Goal: Task Accomplishment & Management: Complete application form

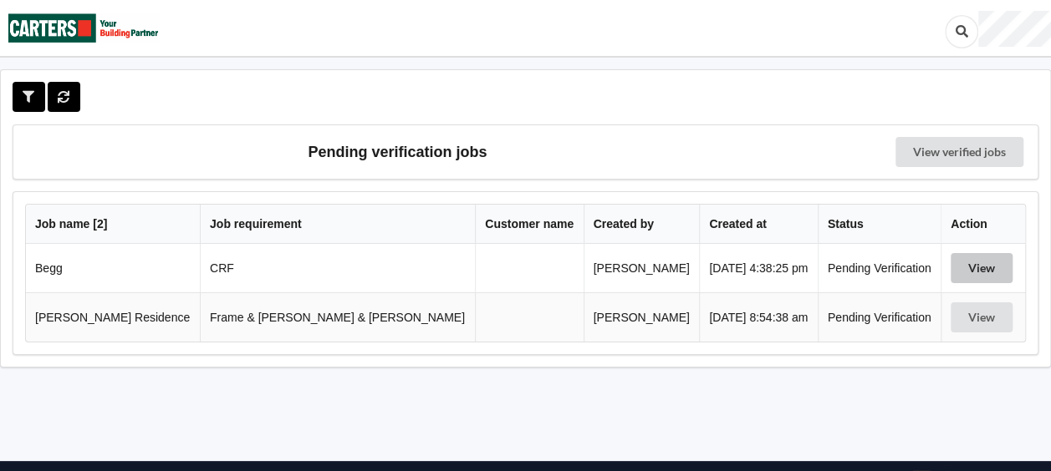
click at [952, 269] on button "View" at bounding box center [981, 268] width 62 height 30
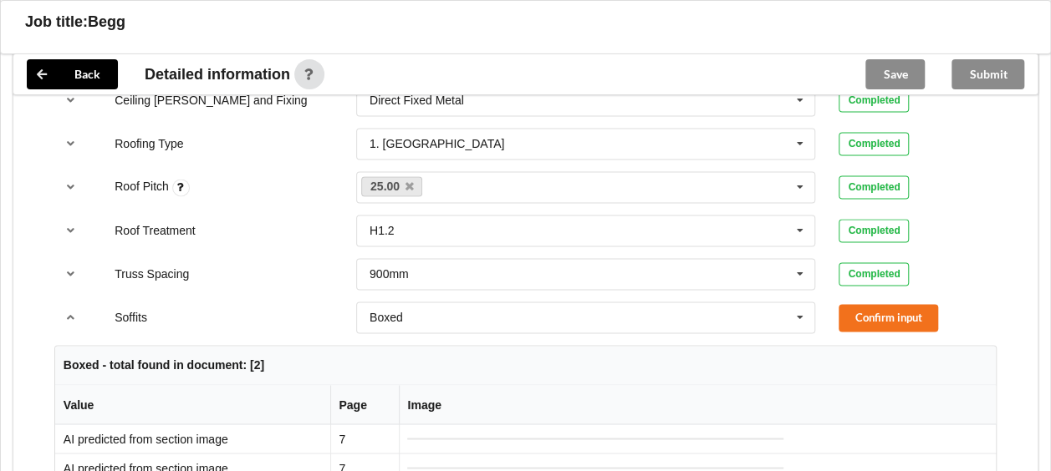
scroll to position [1170, 0]
click at [874, 310] on button "Confirm input" at bounding box center [887, 317] width 99 height 28
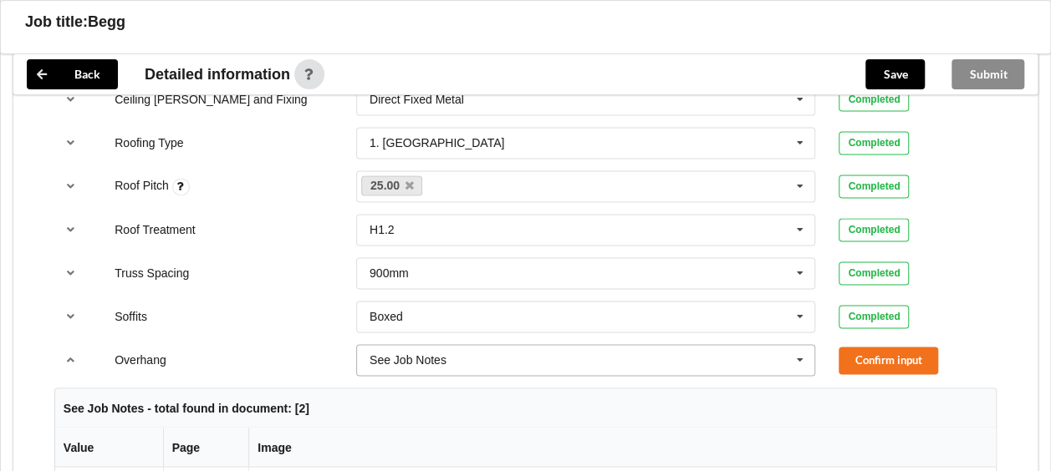
click at [806, 352] on icon at bounding box center [799, 360] width 25 height 31
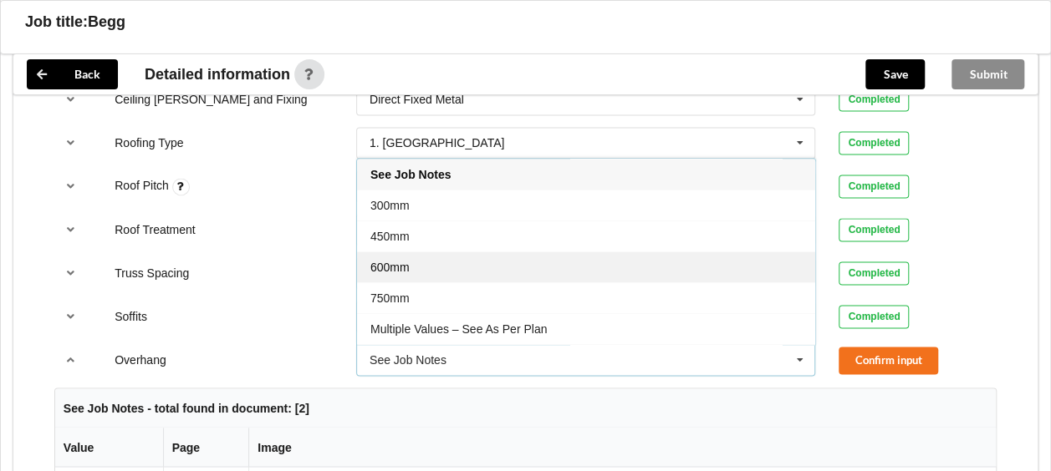
click at [583, 258] on div "600mm" at bounding box center [586, 267] width 458 height 31
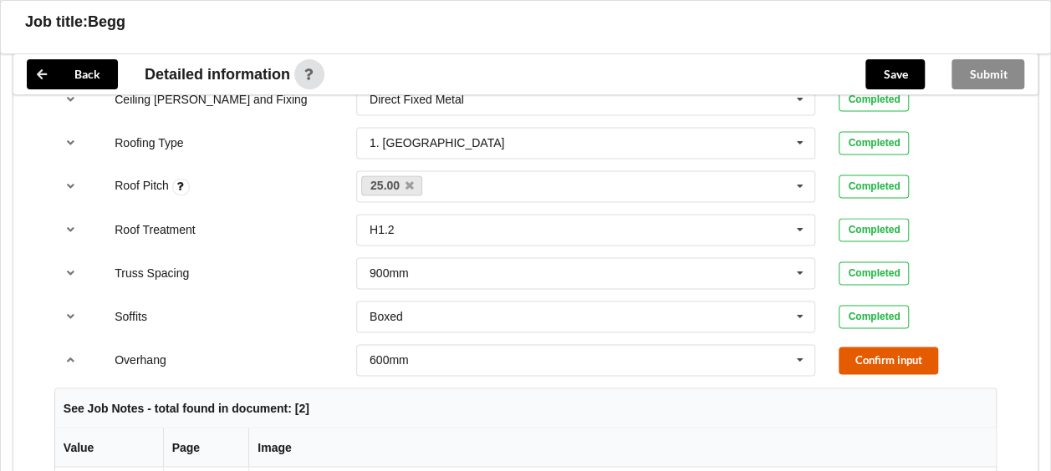
click at [883, 356] on button "Confirm input" at bounding box center [887, 361] width 99 height 28
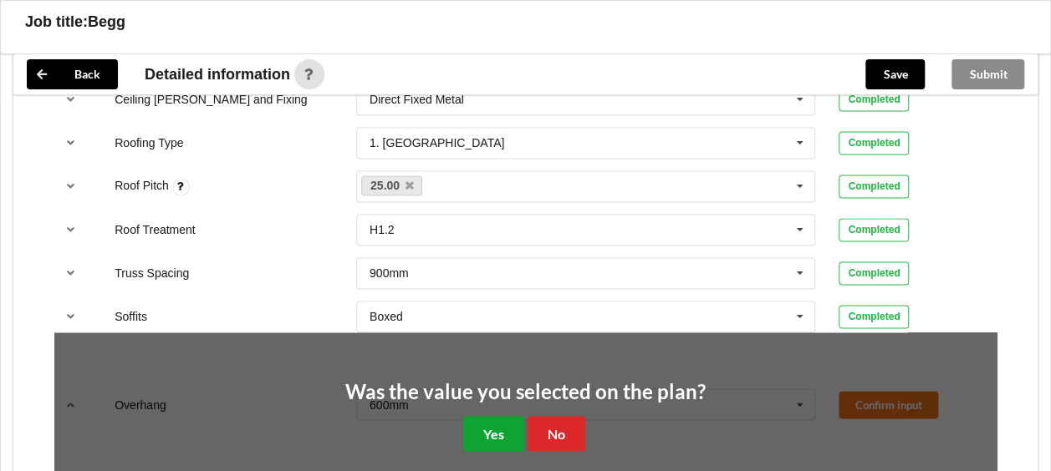
click at [502, 439] on button "Yes" at bounding box center [493, 433] width 61 height 34
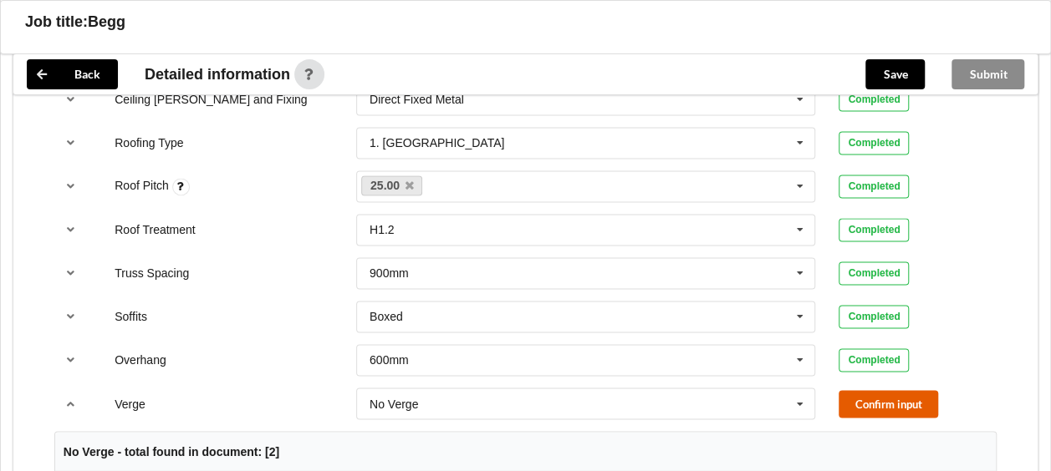
click at [886, 401] on button "Confirm input" at bounding box center [887, 404] width 99 height 28
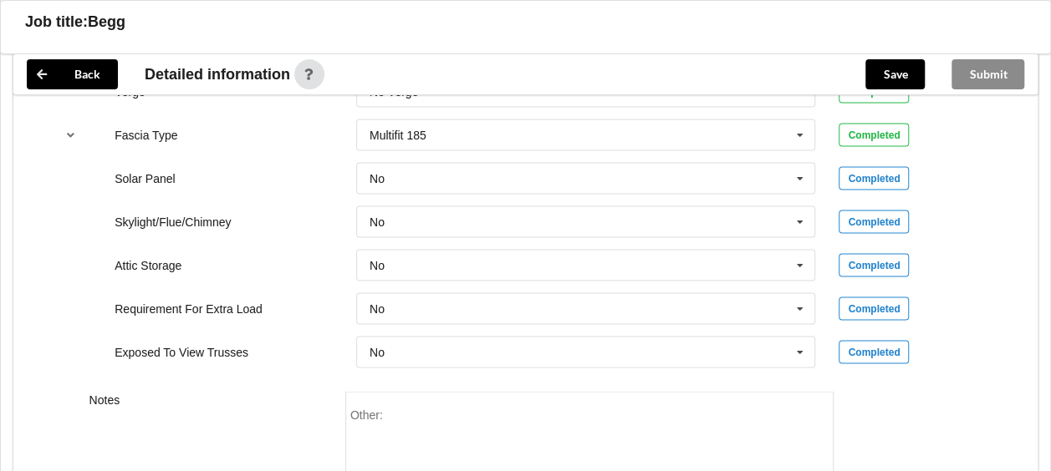
scroll to position [1657, 0]
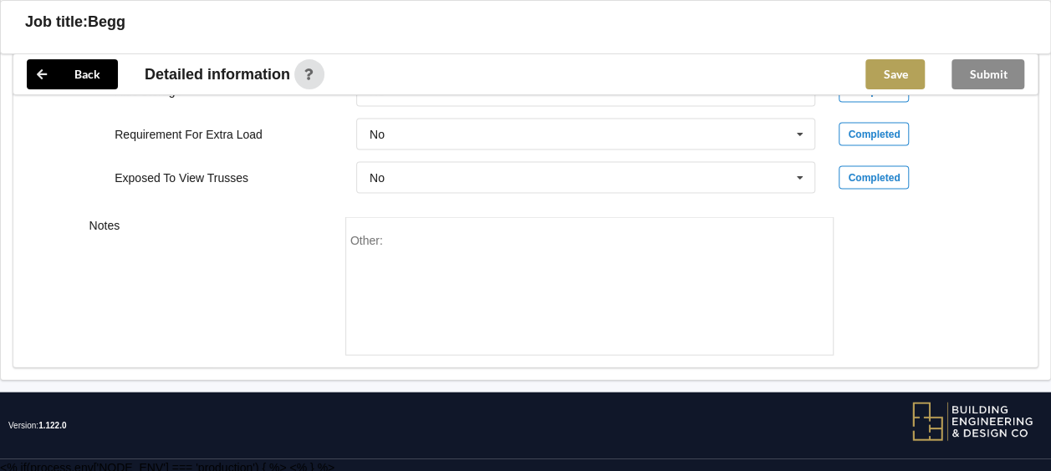
click at [891, 67] on button "Save" at bounding box center [894, 74] width 59 height 30
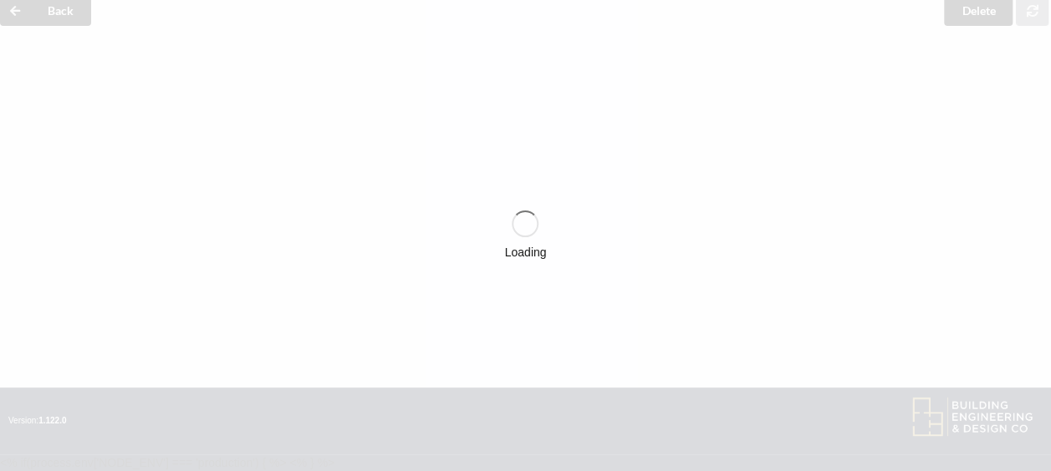
scroll to position [74, 0]
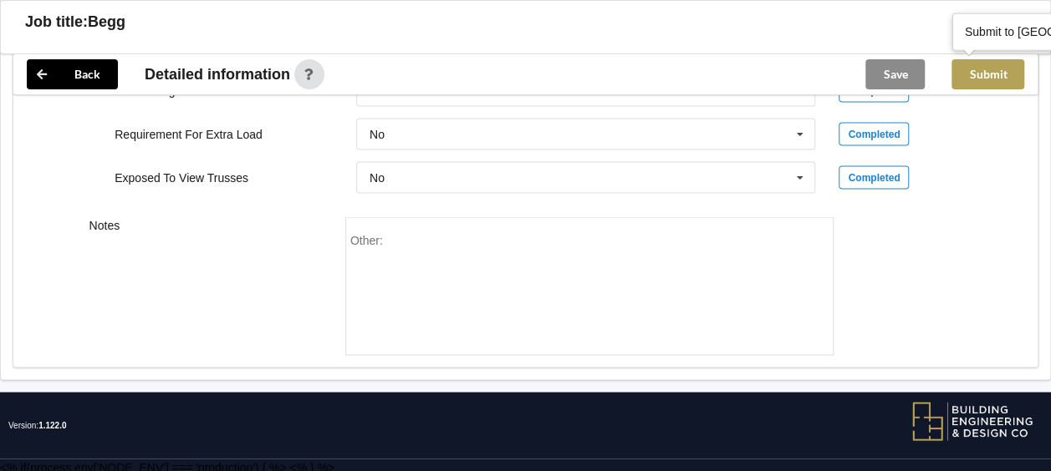
click at [1001, 77] on button "Submit" at bounding box center [987, 74] width 73 height 30
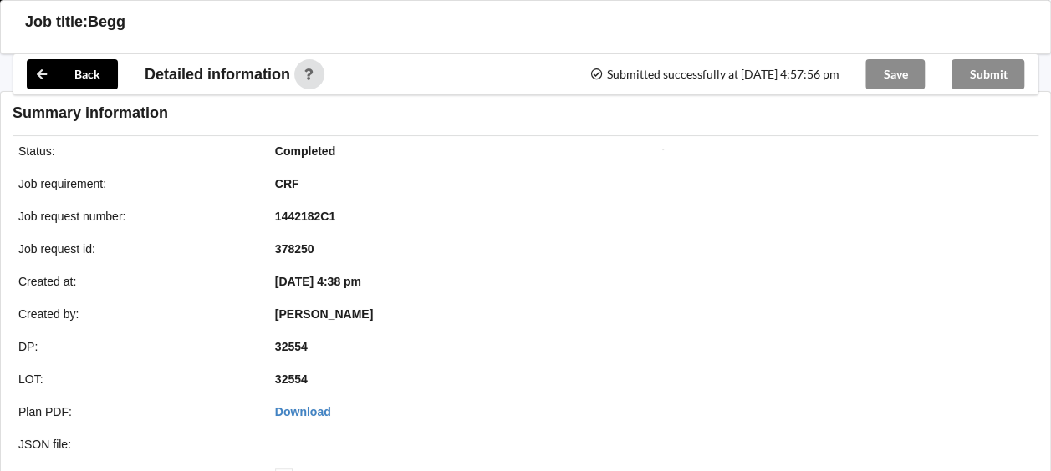
scroll to position [1580, 0]
